Goal: Information Seeking & Learning: Learn about a topic

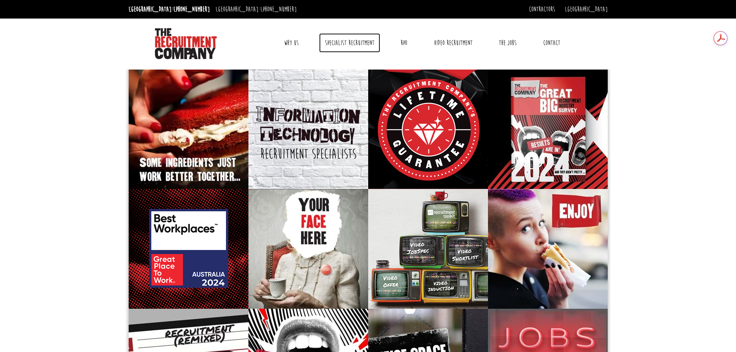
click at [342, 44] on link "Specialist Recruitment" at bounding box center [349, 42] width 61 height 19
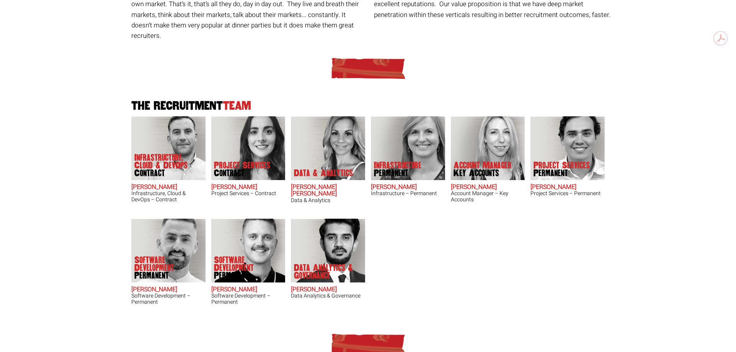
scroll to position [155, 0]
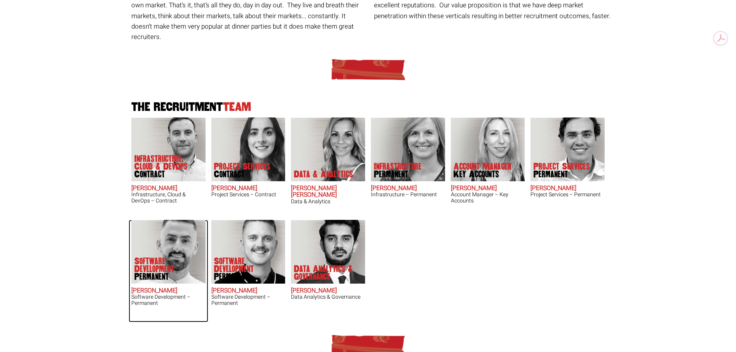
click at [146, 287] on h2 "[PERSON_NAME]" at bounding box center [168, 290] width 74 height 7
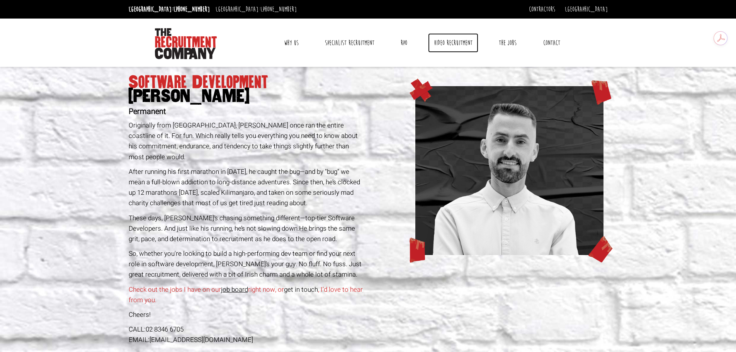
drag, startPoint x: 506, startPoint y: 46, endPoint x: 449, endPoint y: 44, distance: 57.6
click at [449, 44] on link "Video Recruitment" at bounding box center [453, 42] width 50 height 19
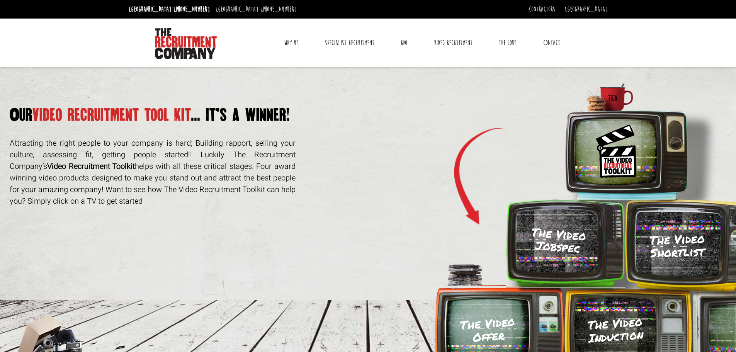
click at [667, 249] on h3 "The Video Shortlist" at bounding box center [677, 245] width 87 height 29
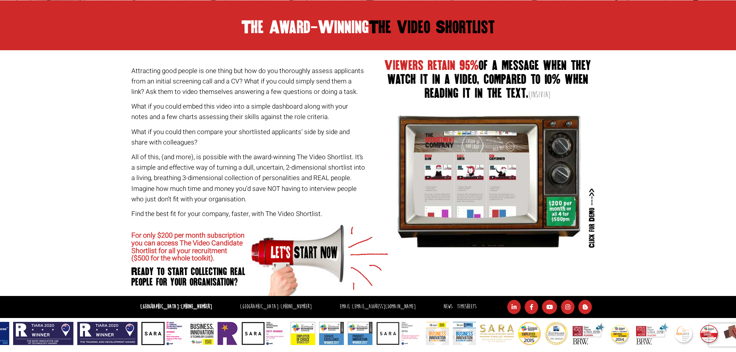
scroll to position [400, 0]
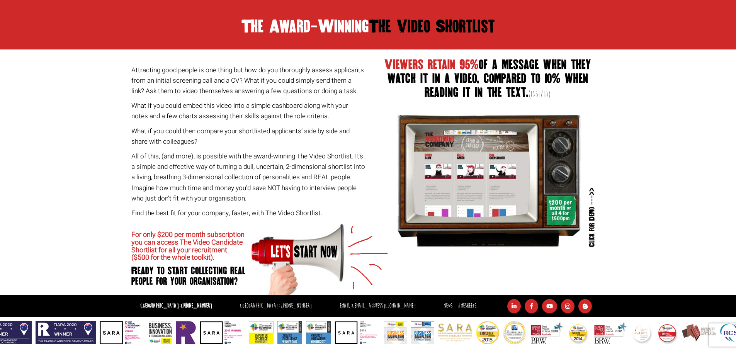
click at [270, 180] on p "All of this, (and more), is possible with the award-winning The Video Shortlist…" at bounding box center [248, 177] width 234 height 53
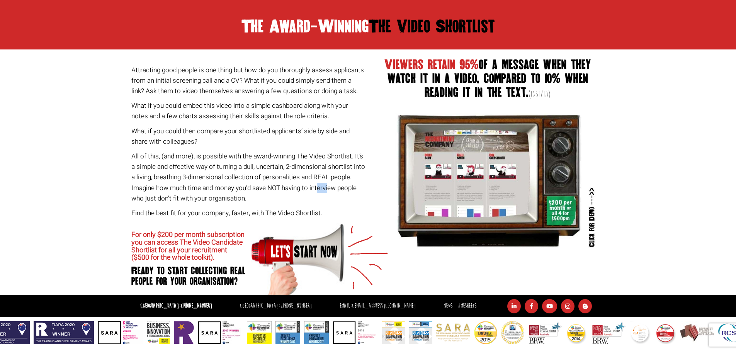
click at [270, 180] on p "All of this, (and more), is possible with the award-winning The Video Shortlist…" at bounding box center [248, 177] width 234 height 53
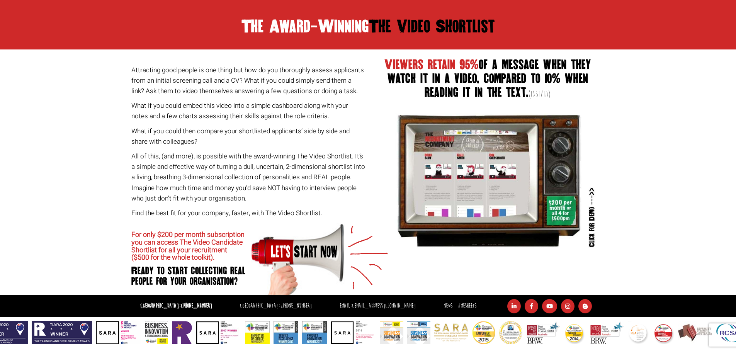
click at [268, 161] on p "All of this, (and more), is possible with the award-winning The Video Shortlist…" at bounding box center [248, 177] width 234 height 53
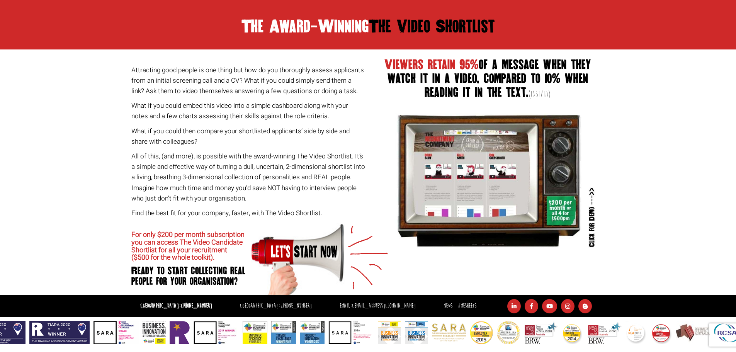
click at [266, 135] on p "What if you could then compare your shortlisted applicants’ side by side and sh…" at bounding box center [248, 136] width 234 height 21
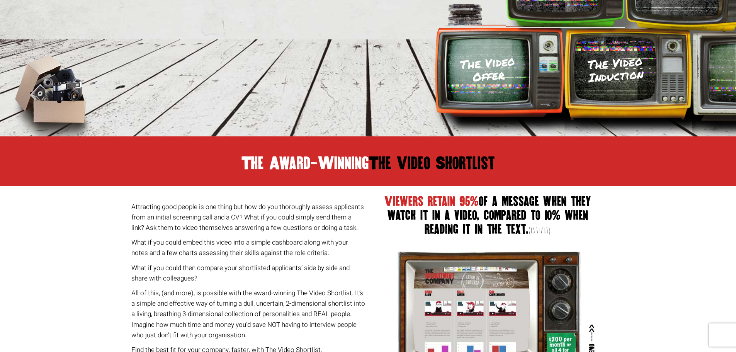
scroll to position [0, 0]
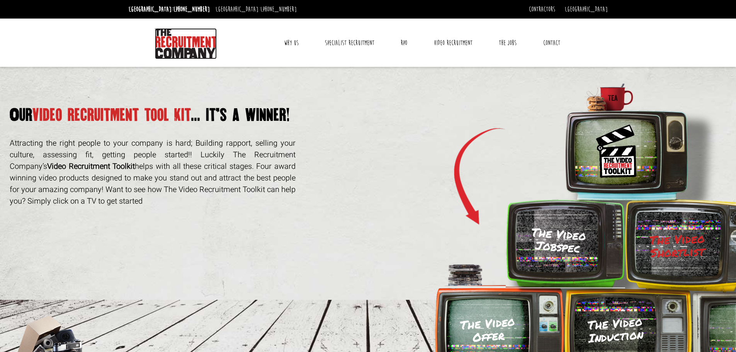
click at [182, 49] on img at bounding box center [186, 43] width 62 height 31
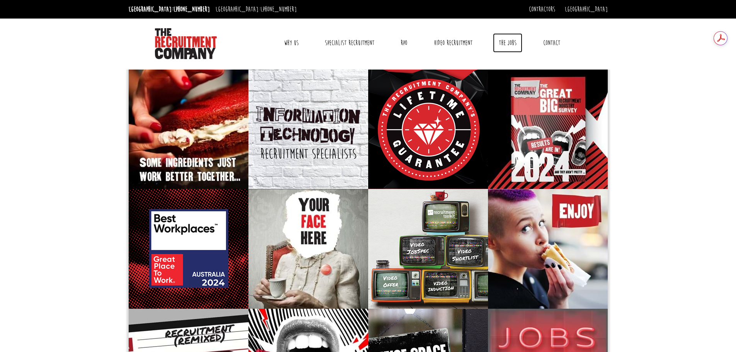
click at [514, 45] on link "The Jobs" at bounding box center [507, 42] width 29 height 19
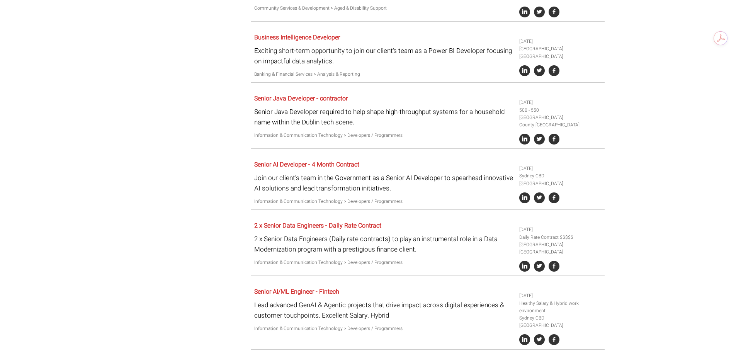
scroll to position [464, 0]
click at [275, 160] on link "Senior AI Developer - 4 Month Contract" at bounding box center [306, 164] width 105 height 9
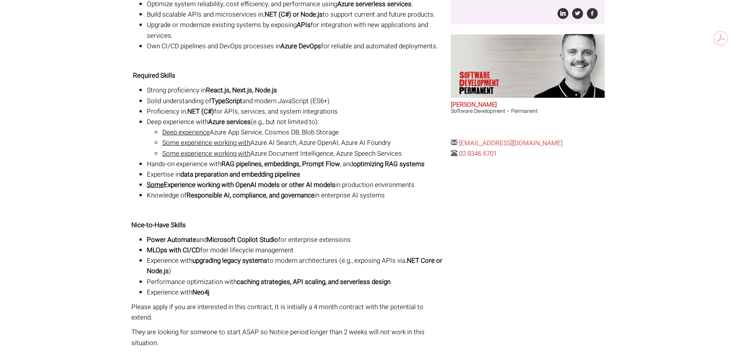
scroll to position [232, 0]
